Goal: Ask a question

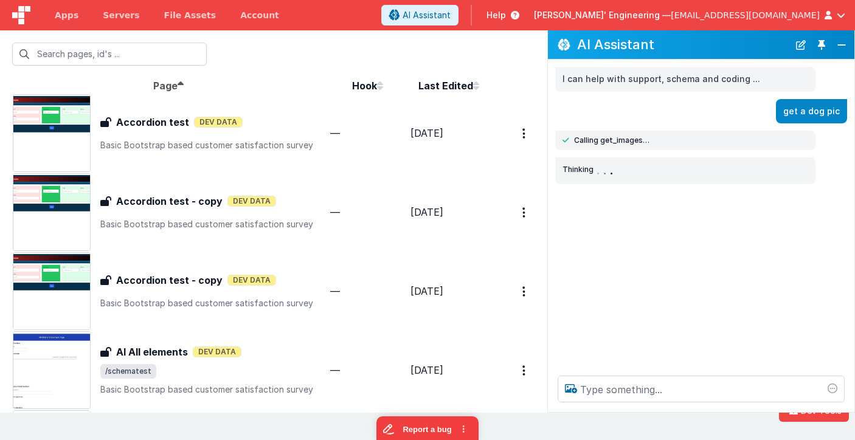
click at [636, 330] on div "I can help with support, schema and coding ... get a dog pic Calling get_images…" at bounding box center [701, 213] width 306 height 306
click at [800, 44] on button "New Chat" at bounding box center [800, 44] width 17 height 17
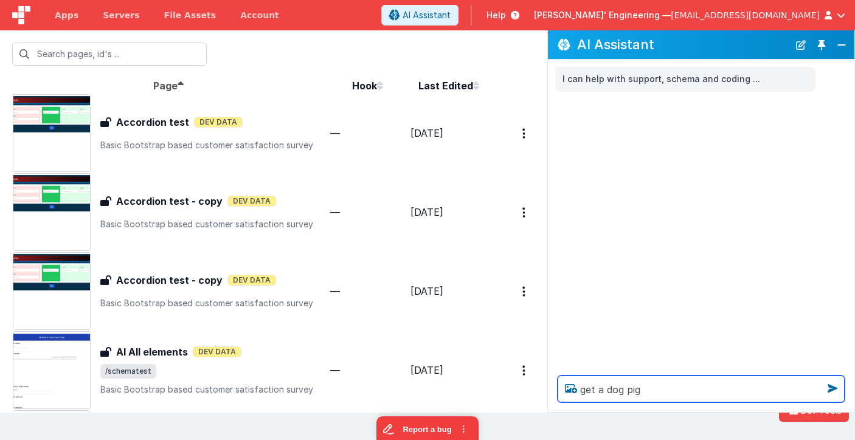
type textarea "get a dog pig"
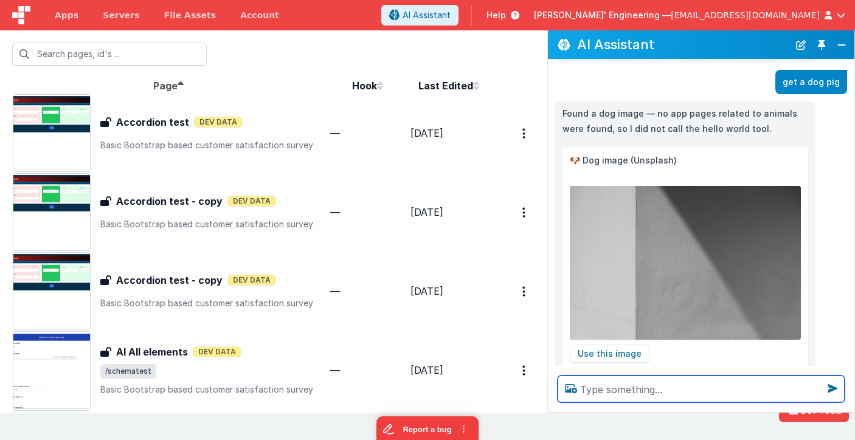
scroll to position [35, 0]
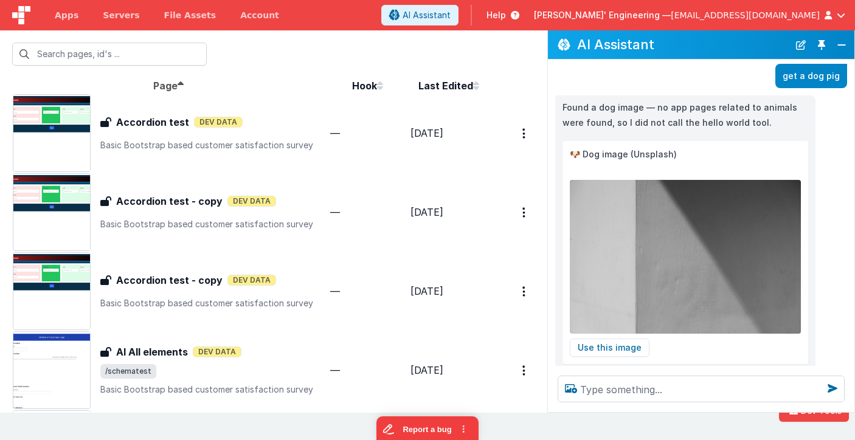
click at [800, 49] on button "New Chat" at bounding box center [800, 44] width 17 height 17
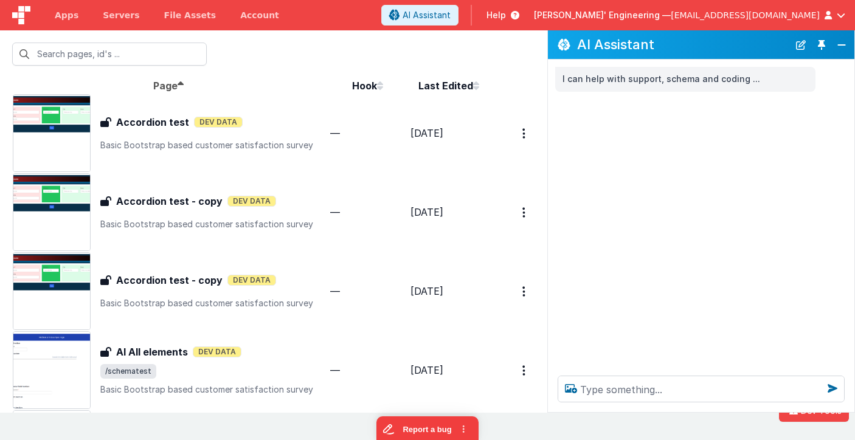
scroll to position [0, 0]
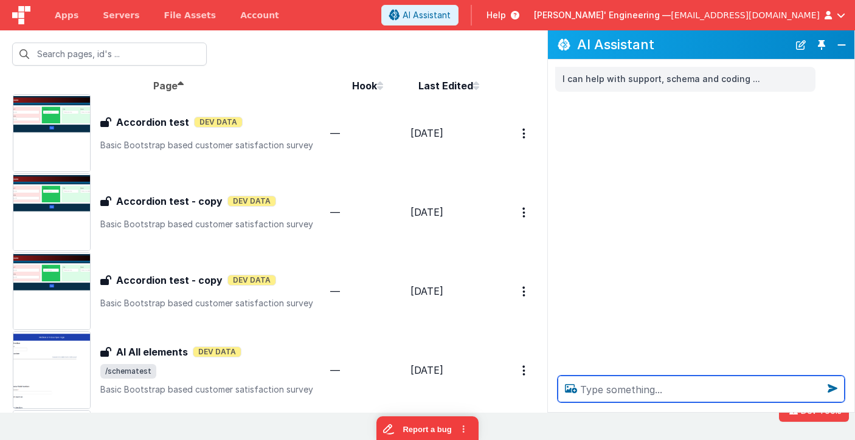
click at [616, 396] on textarea at bounding box center [701, 389] width 287 height 27
type textarea "get a dog pic"
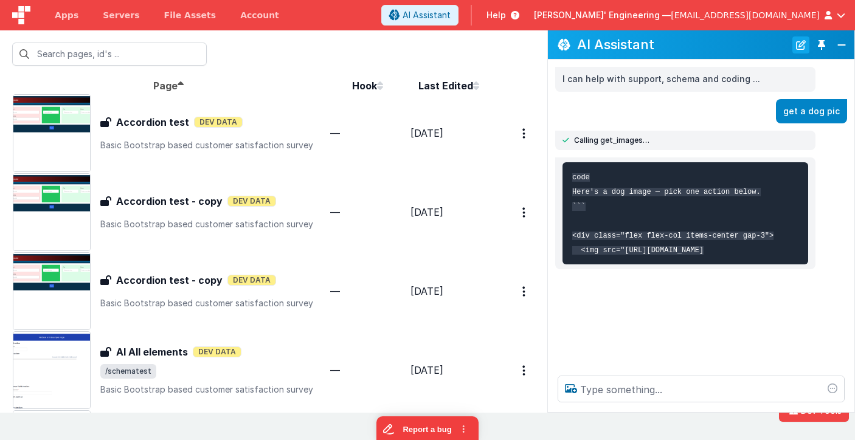
click at [806, 40] on button "New Chat" at bounding box center [800, 44] width 17 height 17
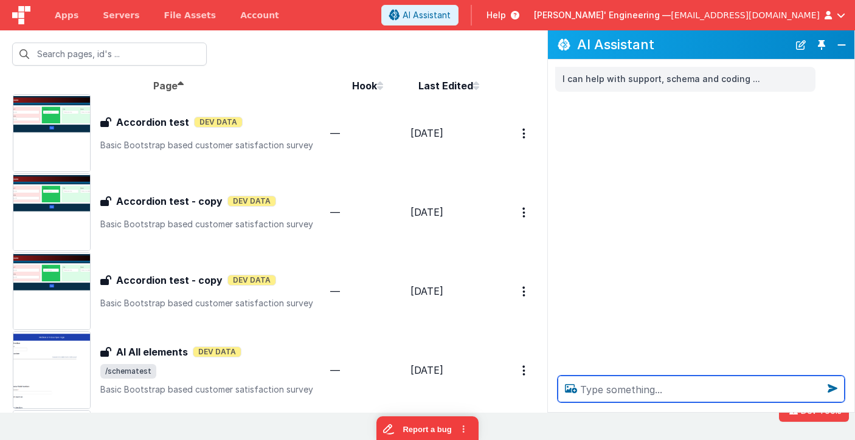
click at [643, 384] on textarea at bounding box center [701, 389] width 287 height 27
type textarea "get a dog pic and then respond with got it"
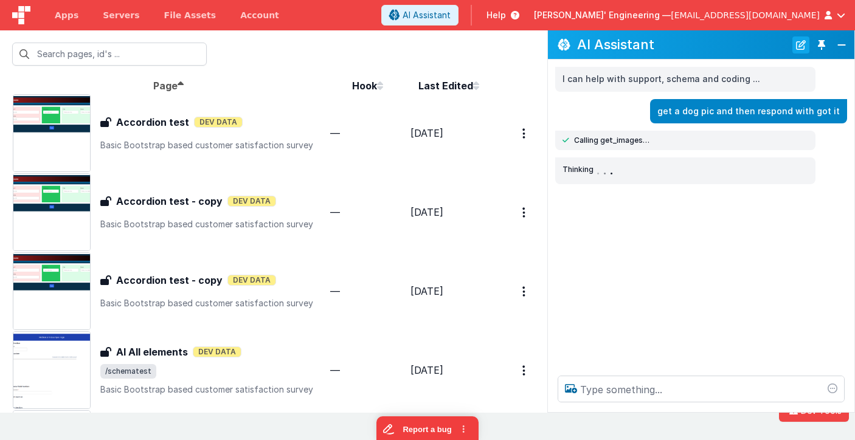
click at [800, 47] on button "New Chat" at bounding box center [800, 44] width 17 height 17
